Goal: Information Seeking & Learning: Learn about a topic

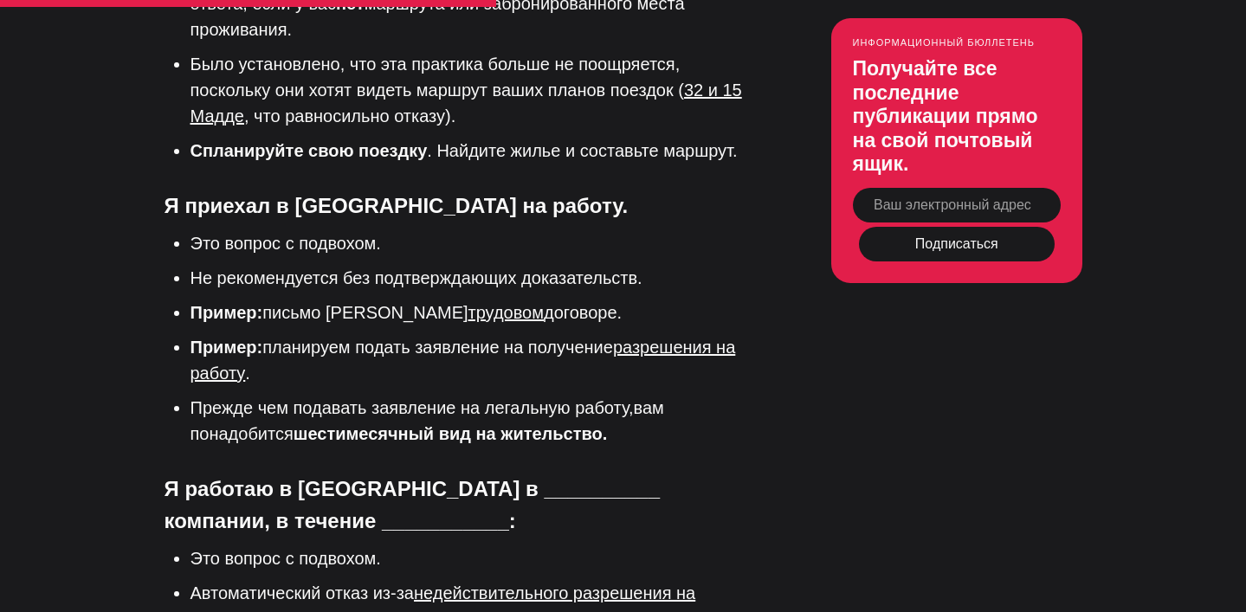
scroll to position [3446, 0]
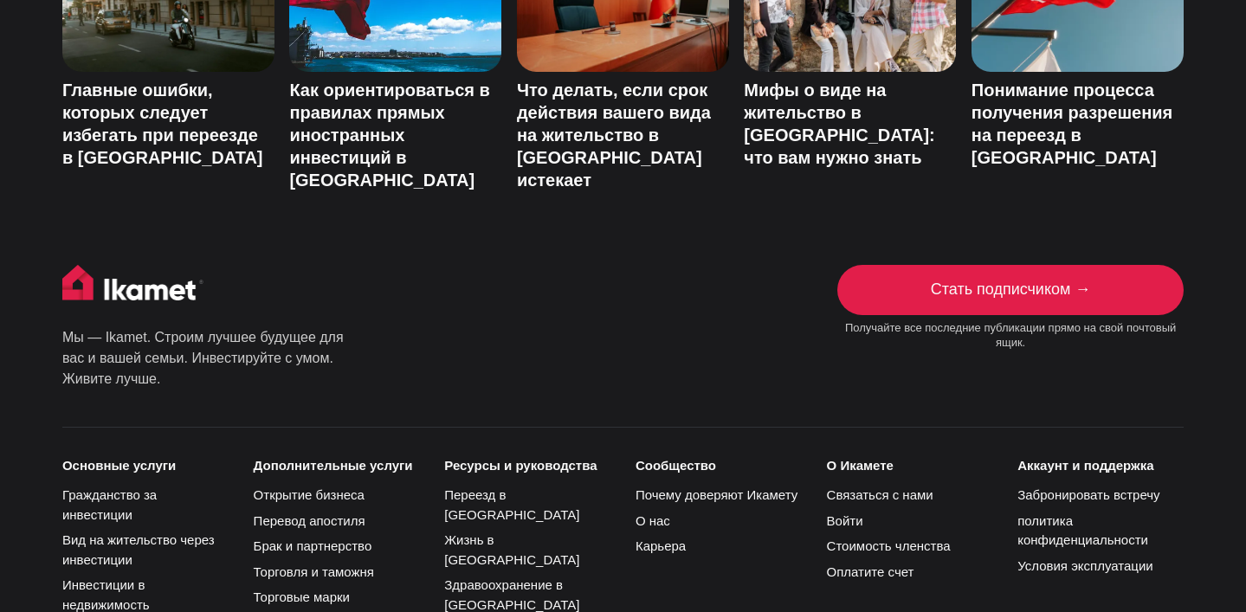
scroll to position [3905, 0]
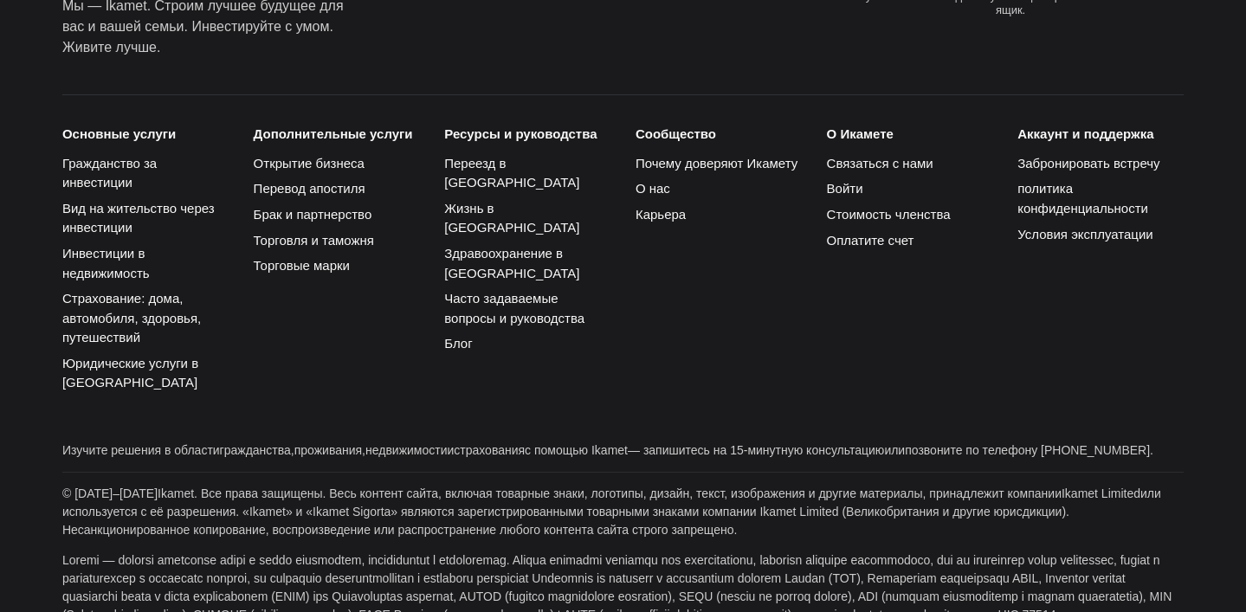
scroll to position [1169, 0]
